Goal: Task Accomplishment & Management: Use online tool/utility

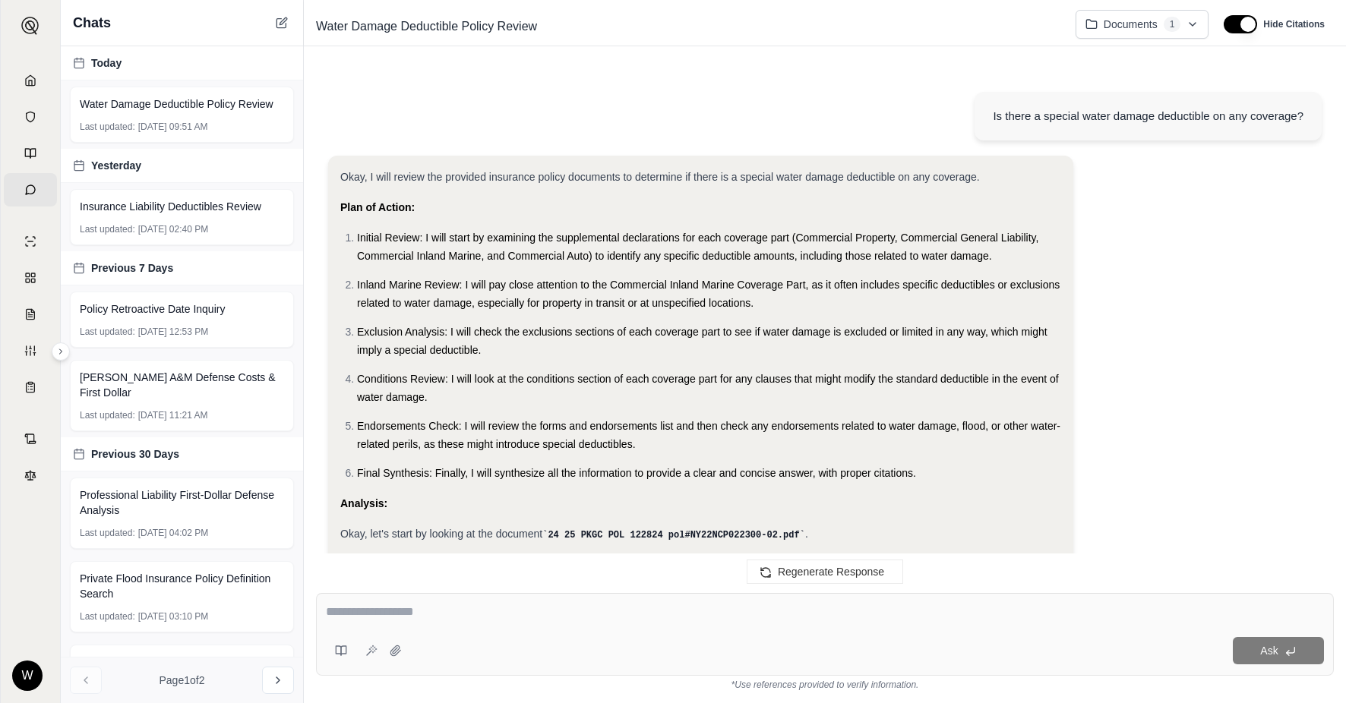
scroll to position [1420, 0]
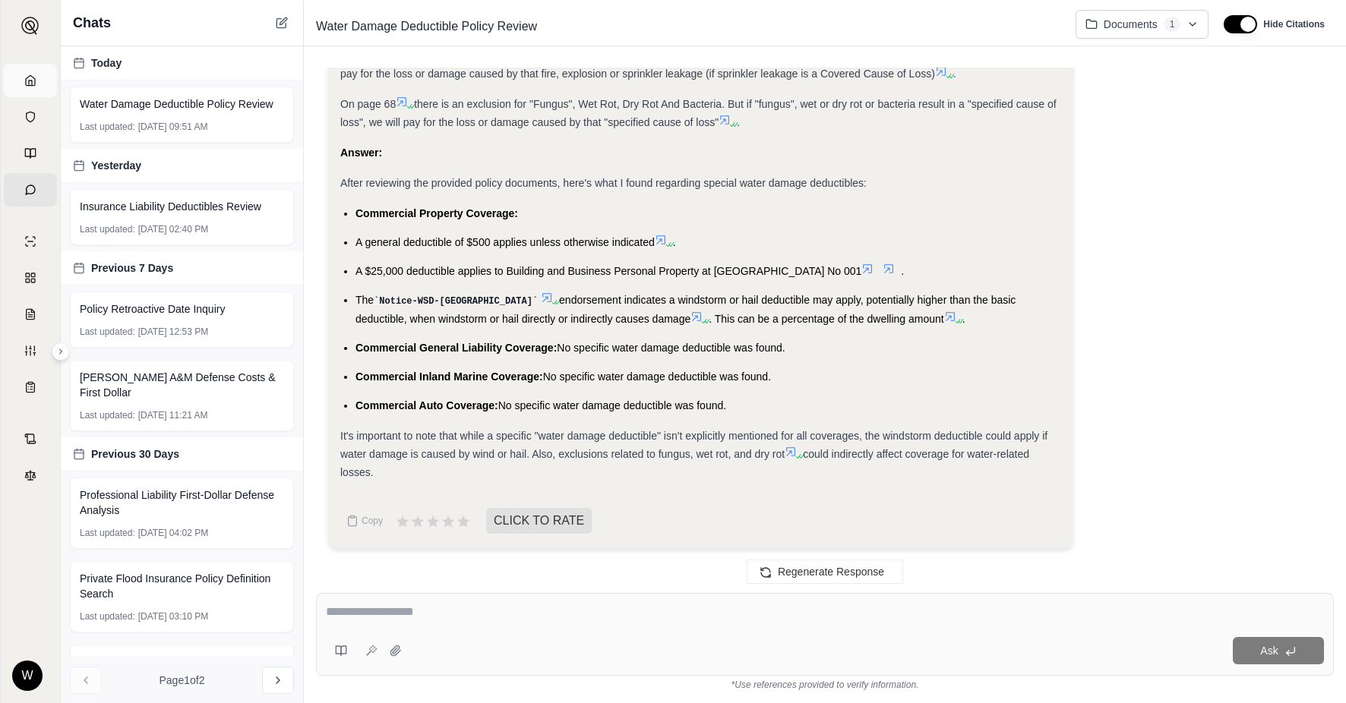
click at [32, 73] on link "Home" at bounding box center [30, 80] width 53 height 33
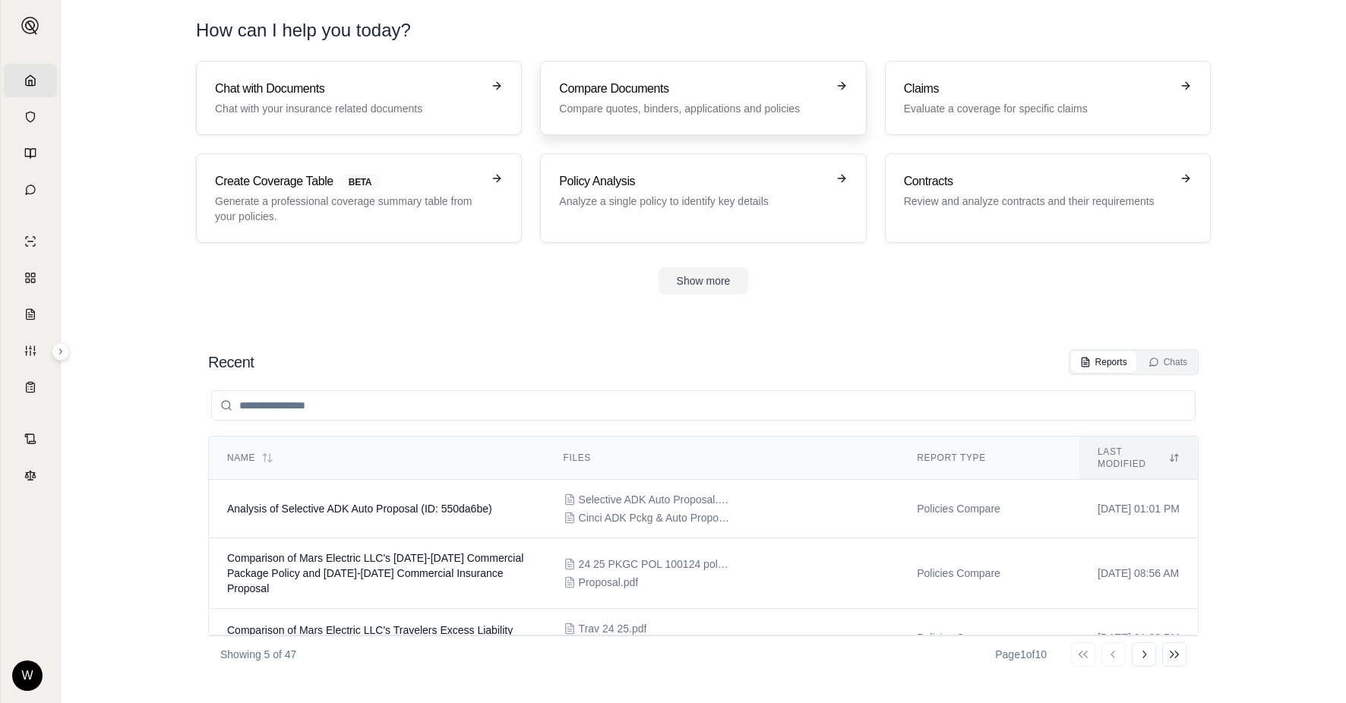
click at [687, 95] on h3 "Compare Documents" at bounding box center [692, 89] width 267 height 18
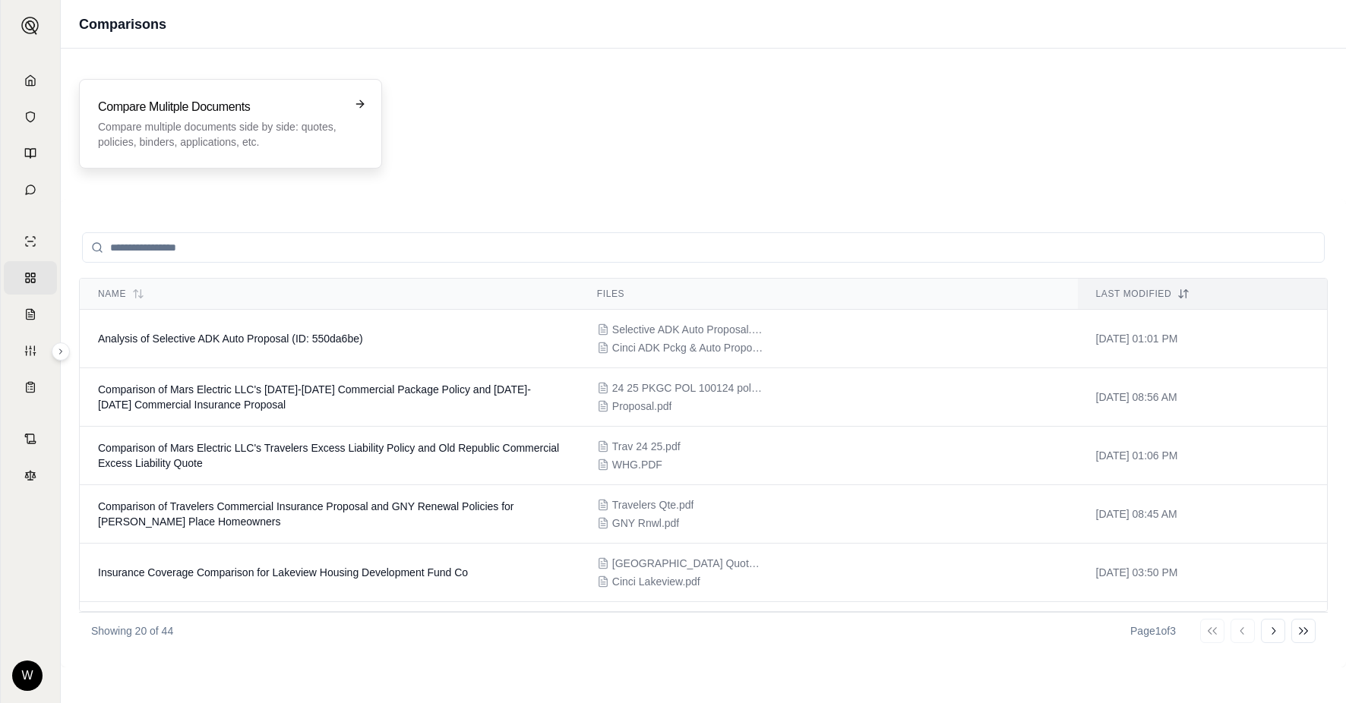
click at [325, 137] on p "Compare multiple documents side by side: quotes, policies, binders, application…" at bounding box center [220, 134] width 244 height 30
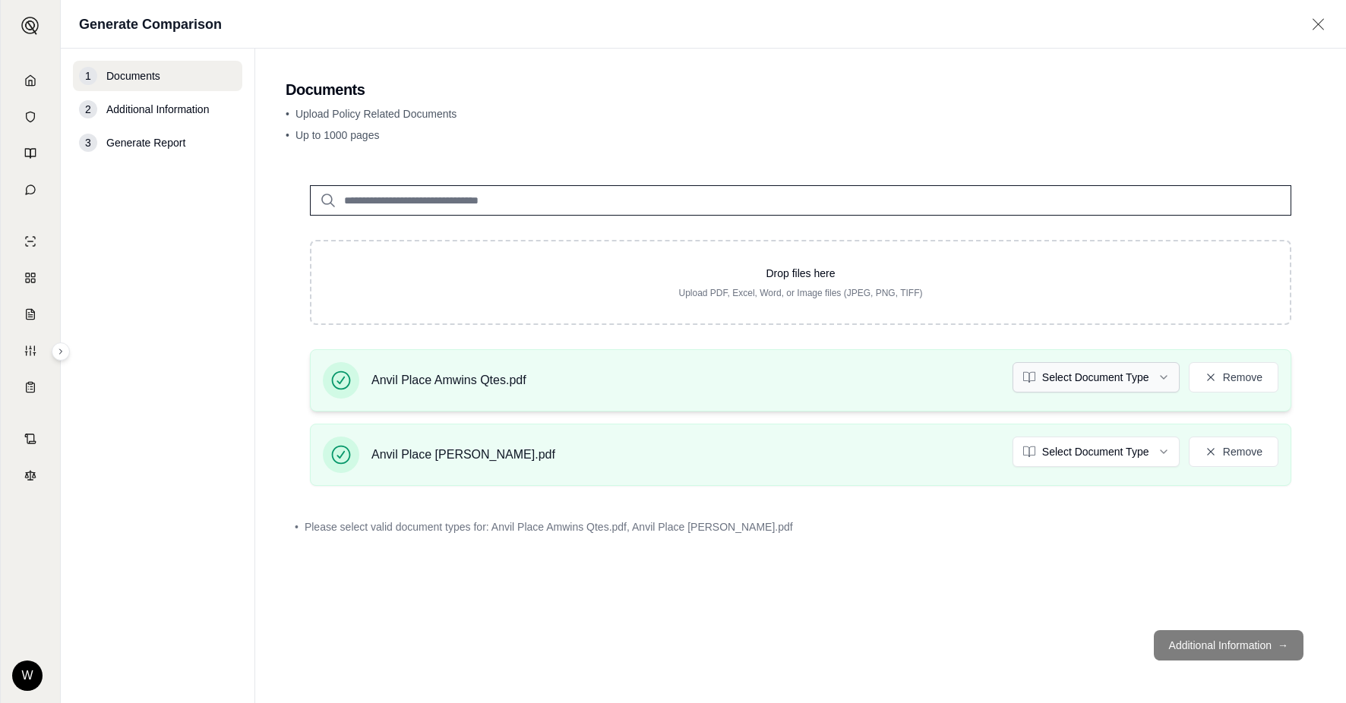
click at [1131, 373] on html "Home Vault Prompts Chats Single Policy Comparisons Claims Custom Report Coverag…" at bounding box center [673, 351] width 1346 height 703
click at [1084, 451] on html "Home Vault Prompts Chats Single Policy Comparisons Claims Custom Report Coverag…" at bounding box center [673, 351] width 1346 height 703
click at [1084, 451] on html "Document type updated successfully Home Vault Prompts Chats Single Policy Compa…" at bounding box center [673, 351] width 1346 height 703
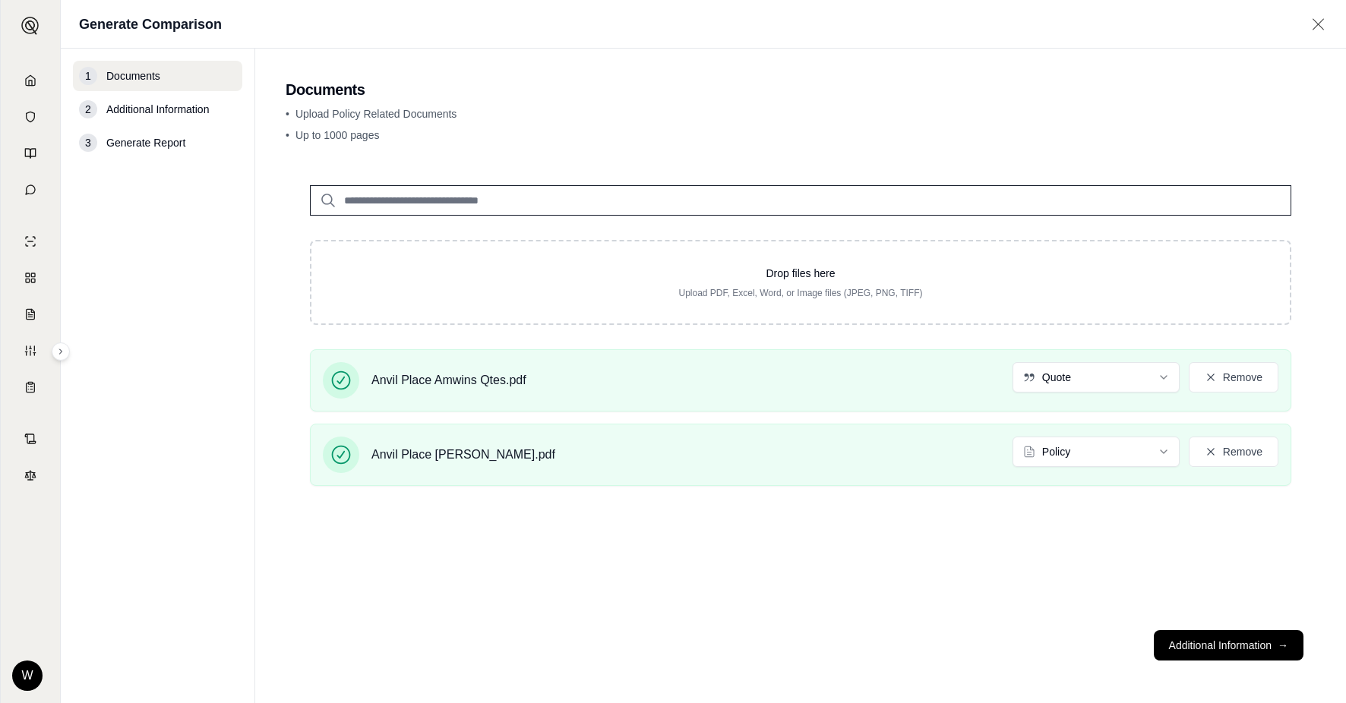
click at [984, 578] on div "Drop files here Upload PDF, Excel, Word, or Image files (JPEG, PNG, TIFF) Anvil…" at bounding box center [801, 389] width 1030 height 457
click at [1210, 636] on button "Additional Information →" at bounding box center [1229, 645] width 150 height 30
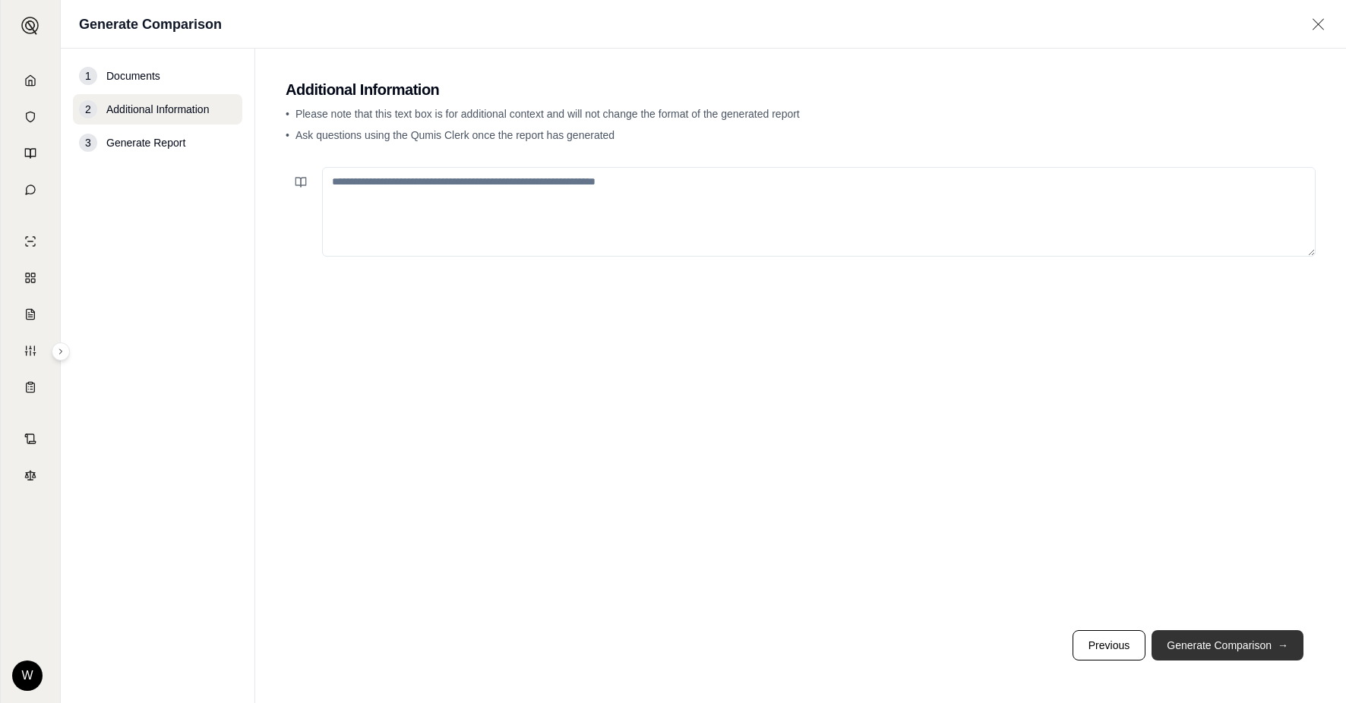
click at [1228, 649] on button "Generate Comparison →" at bounding box center [1227, 645] width 152 height 30
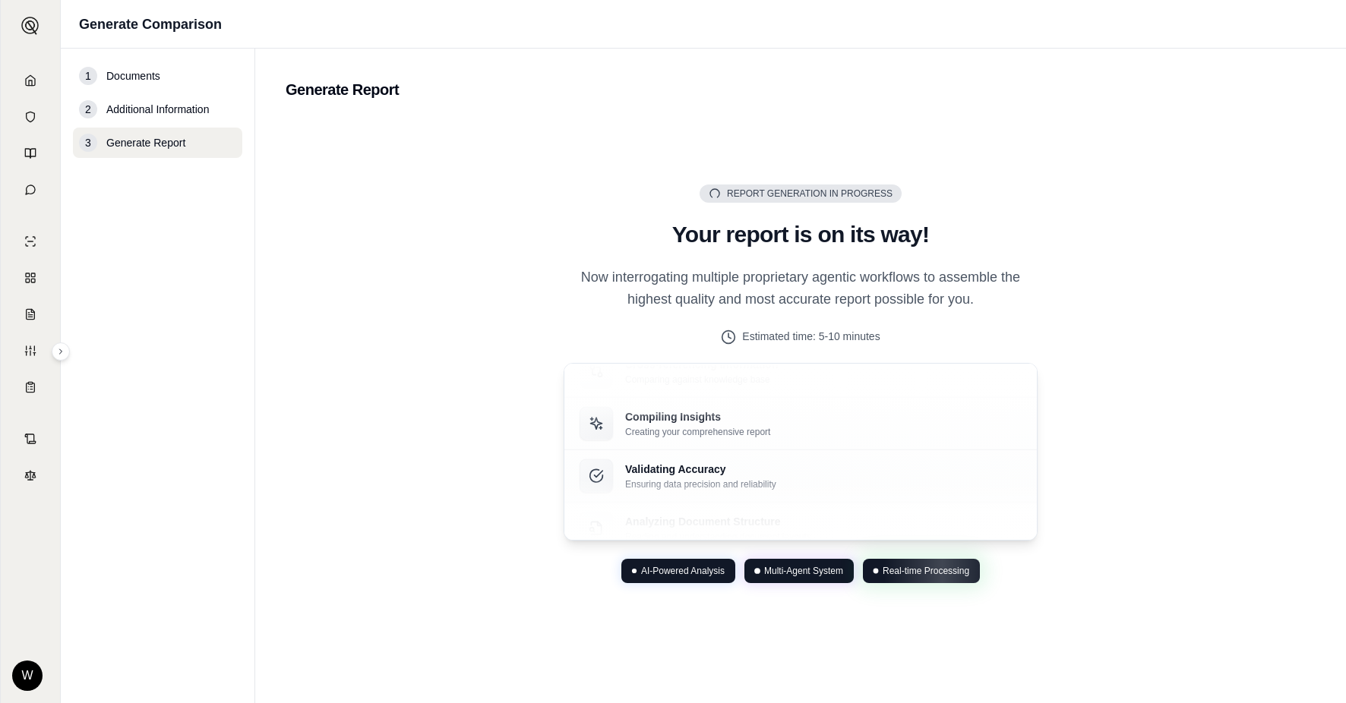
click at [1125, 333] on div "Report Generation in Progress Generating Report Your report is on its way! Now …" at bounding box center [801, 383] width 1030 height 530
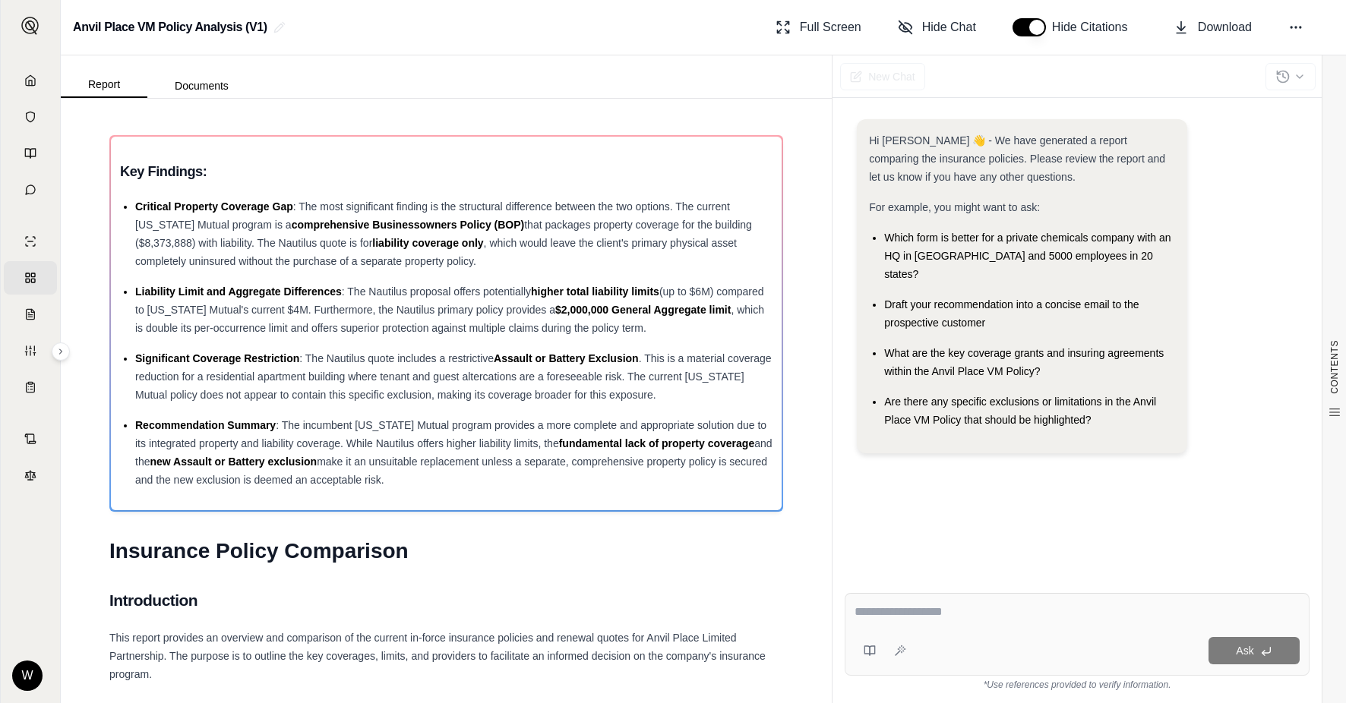
click at [931, 595] on div "Ask" at bounding box center [1076, 634] width 465 height 83
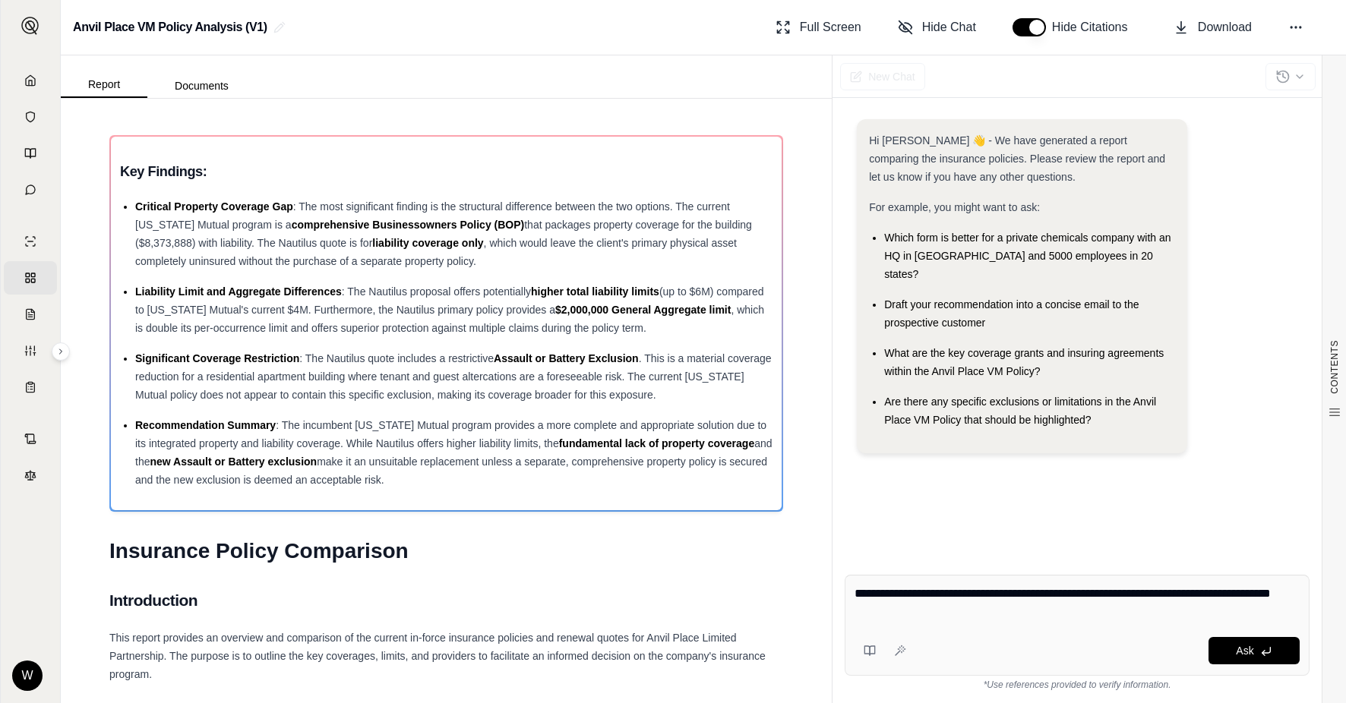
type textarea "**********"
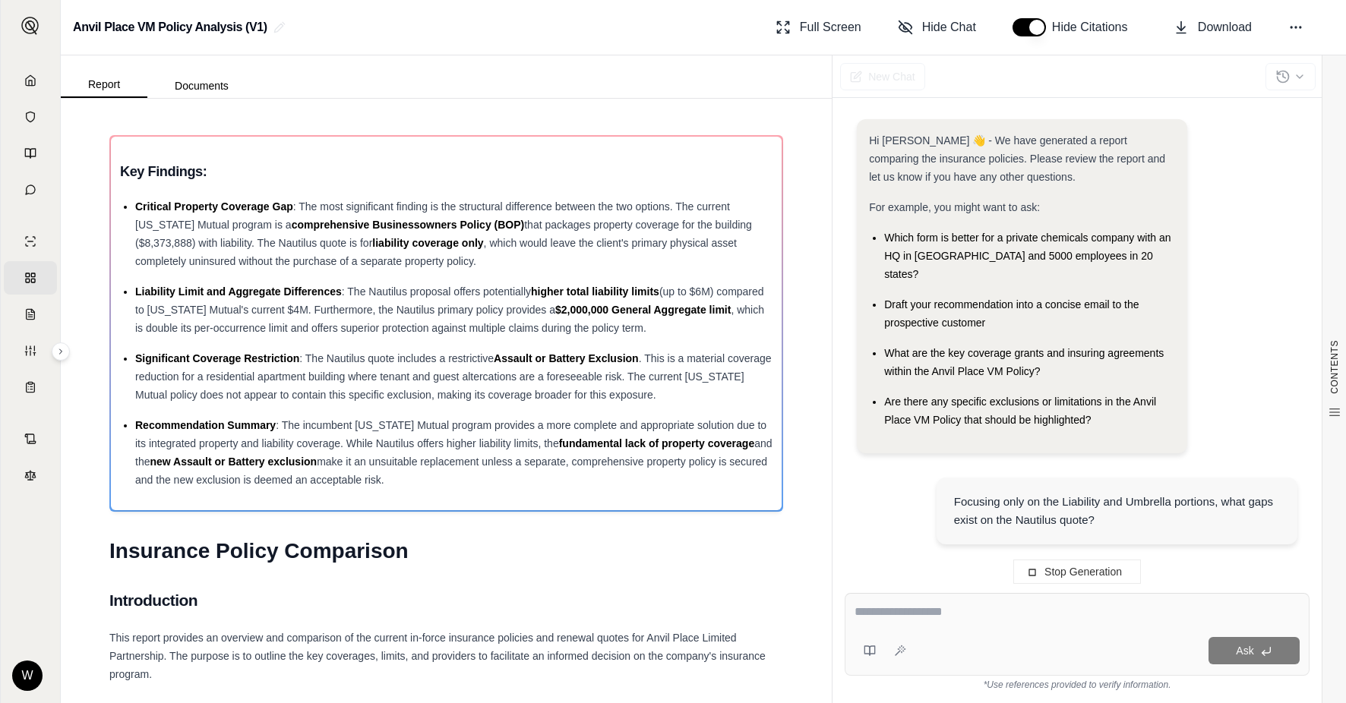
scroll to position [73, 0]
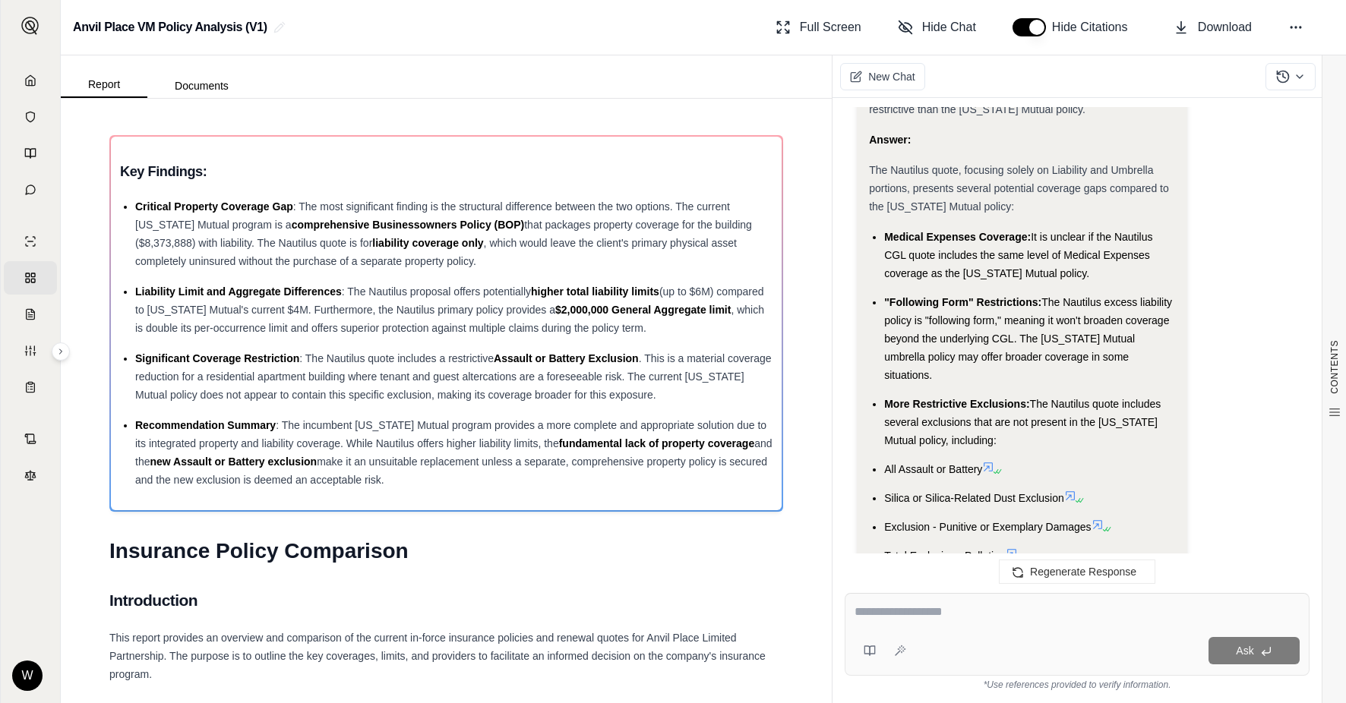
scroll to position [3191, 0]
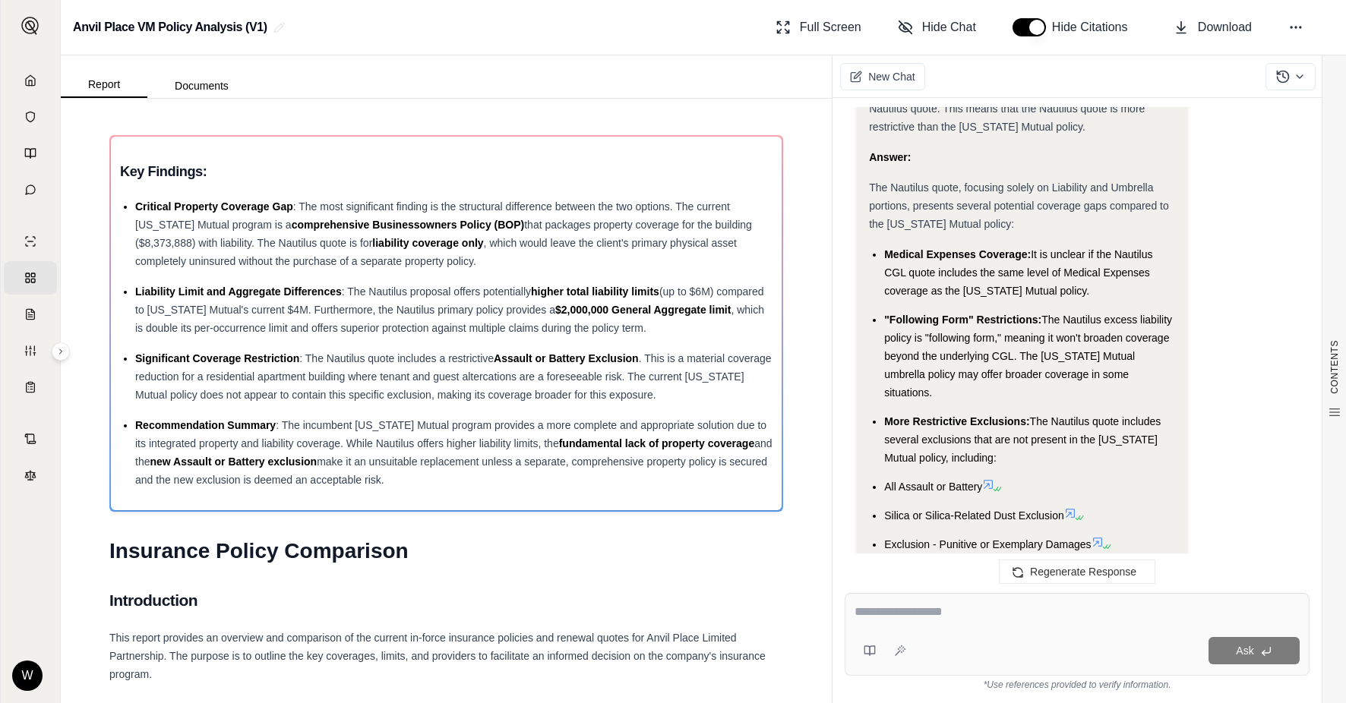
click at [895, 601] on div "Ask" at bounding box center [1076, 634] width 465 height 83
type textarea "**********"
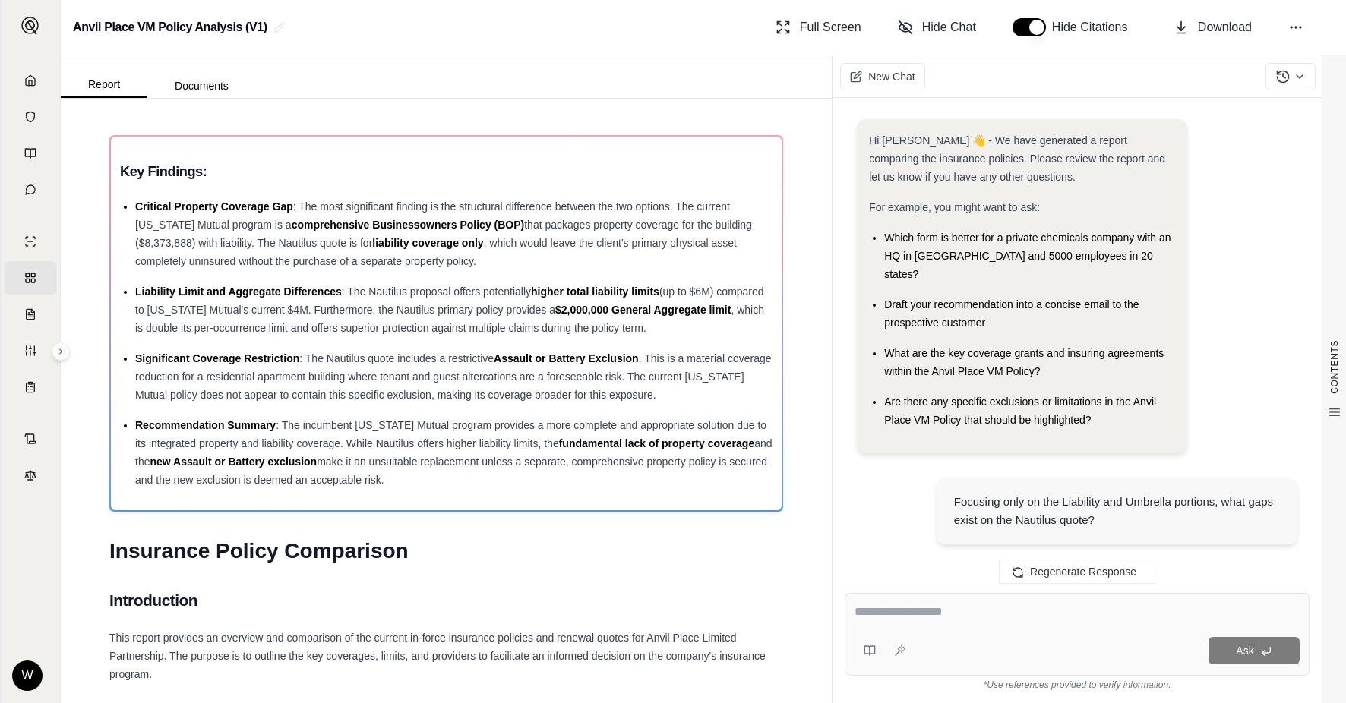
scroll to position [4326, 0]
